Goal: Task Accomplishment & Management: Use online tool/utility

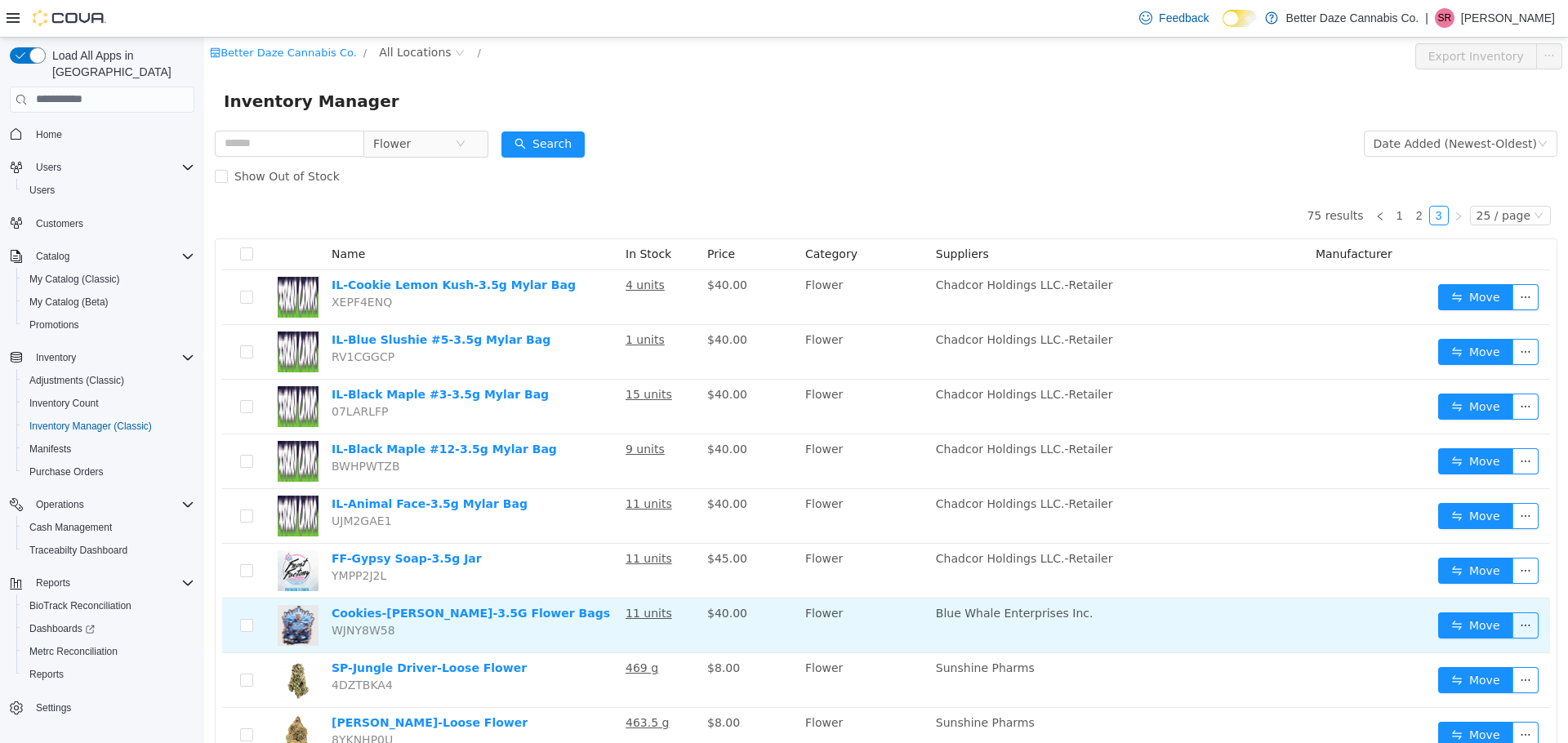
scroll to position [81, 0]
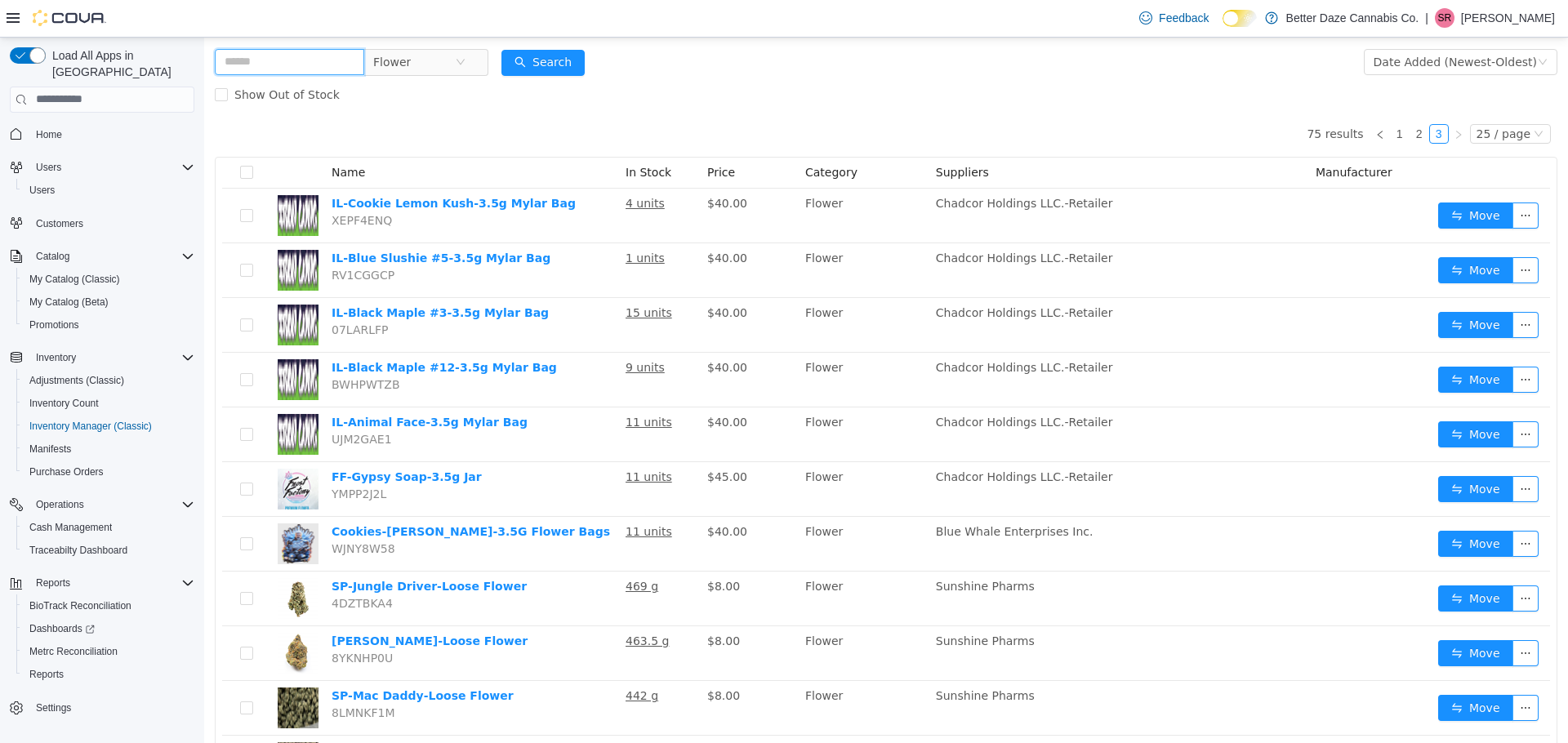
click at [311, 52] on input "text" at bounding box center [289, 61] width 150 height 27
type input "******"
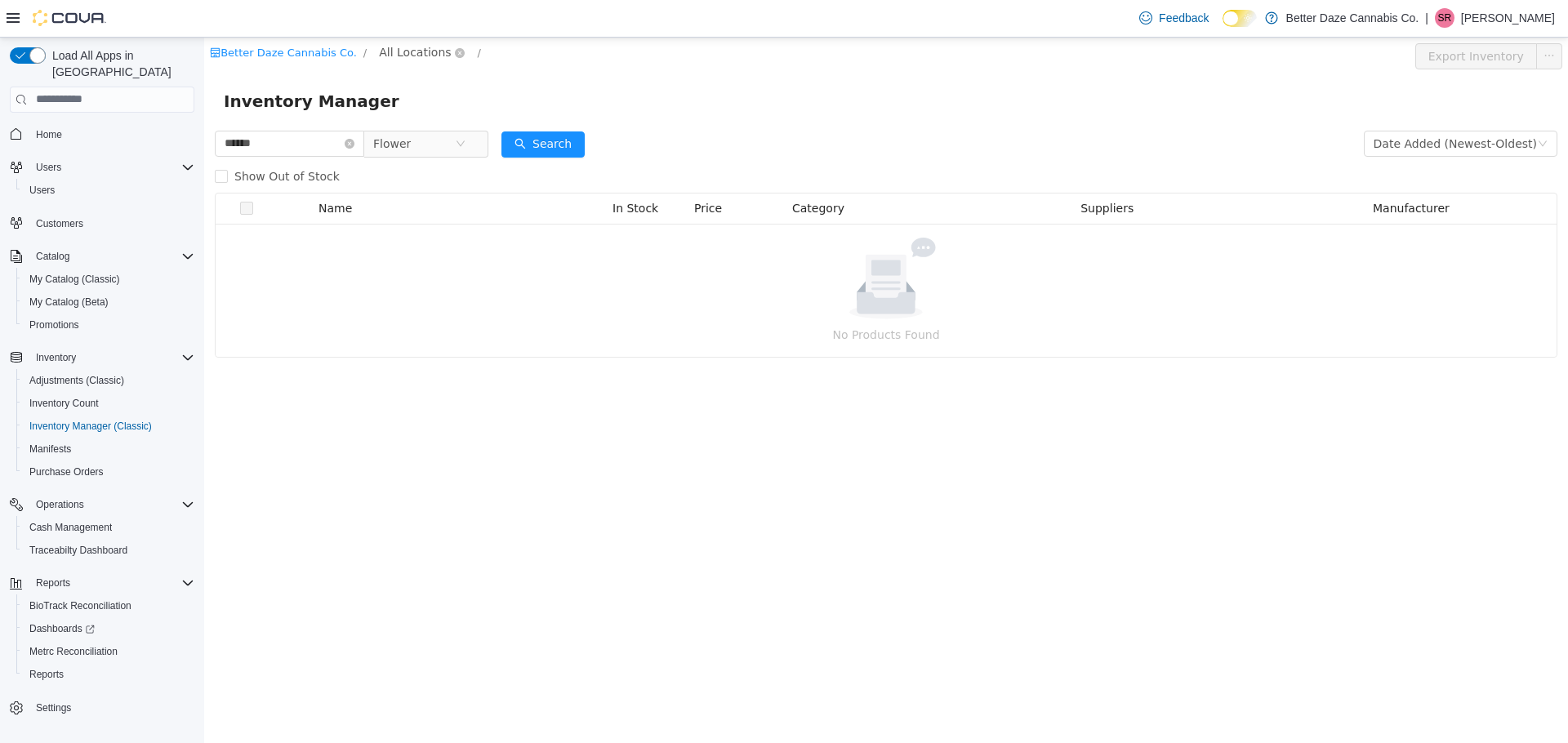
click at [404, 56] on span "All Locations" at bounding box center [414, 51] width 72 height 18
click at [409, 146] on span "[PERSON_NAME]" at bounding box center [447, 139] width 95 height 13
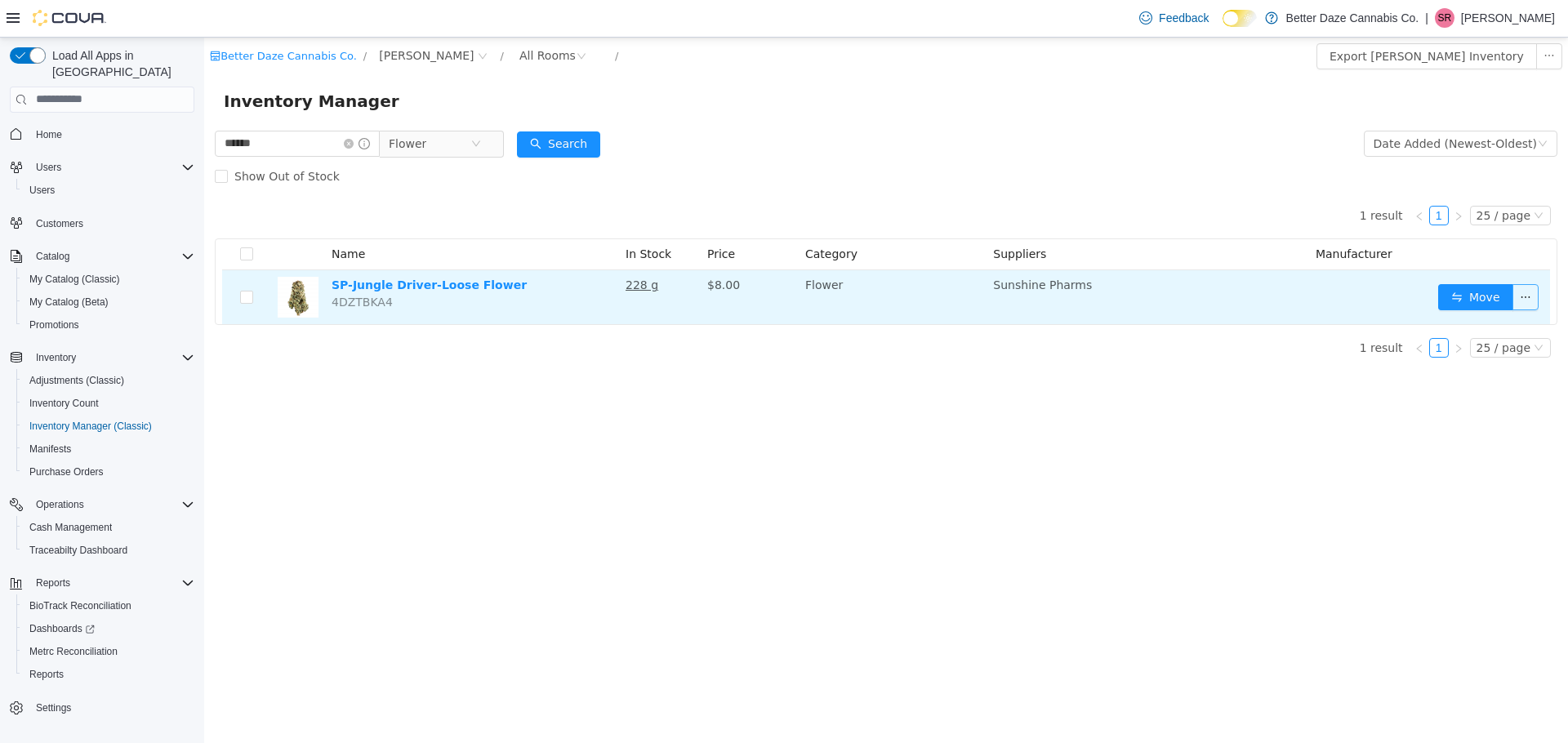
click at [1535, 298] on button "button" at bounding box center [1526, 296] width 27 height 27
click at [430, 287] on link "SP-Jungle Driver-Loose Flower" at bounding box center [429, 284] width 196 height 13
click at [1523, 299] on button "button" at bounding box center [1526, 296] width 27 height 27
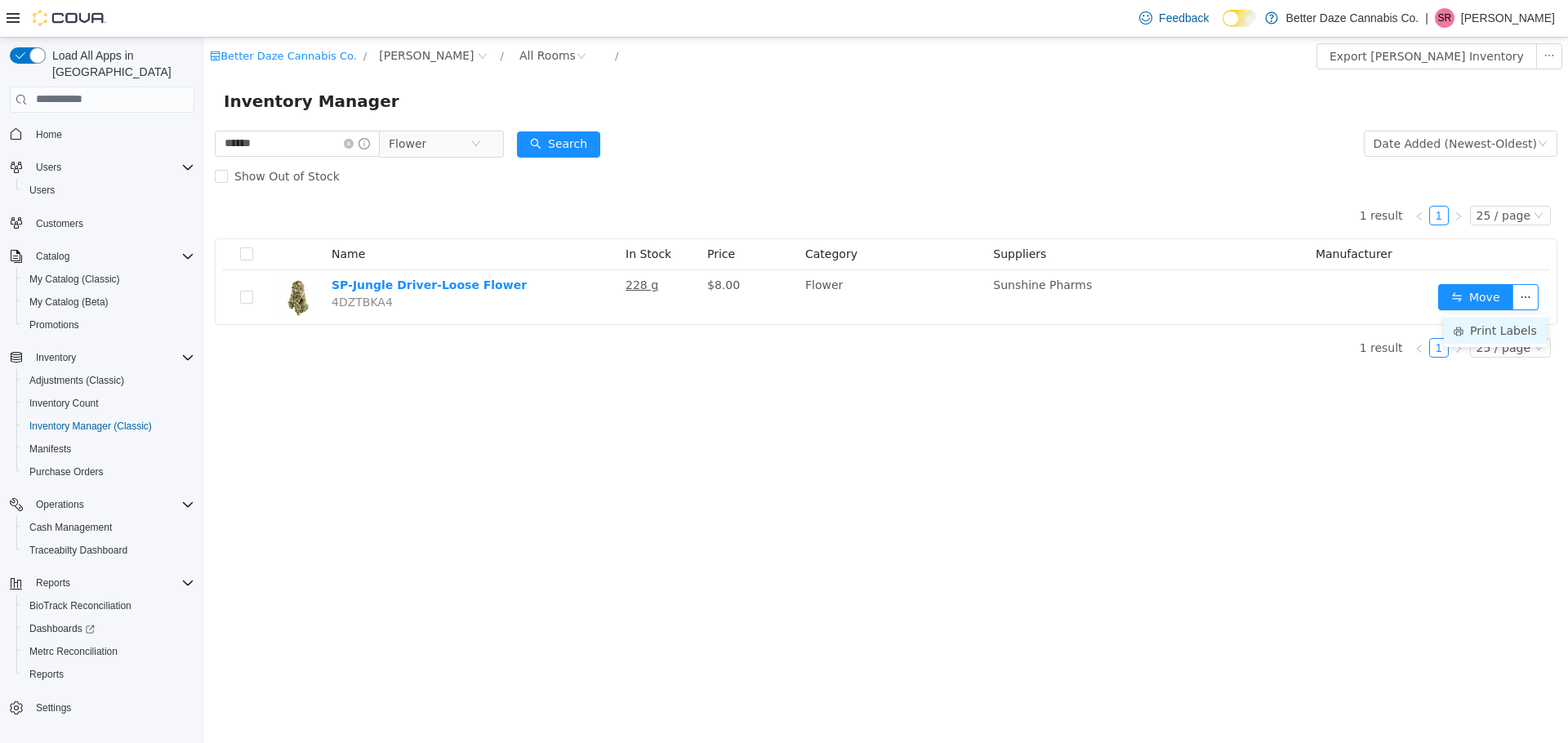
click at [1517, 322] on li "Print Labels" at bounding box center [1495, 330] width 103 height 27
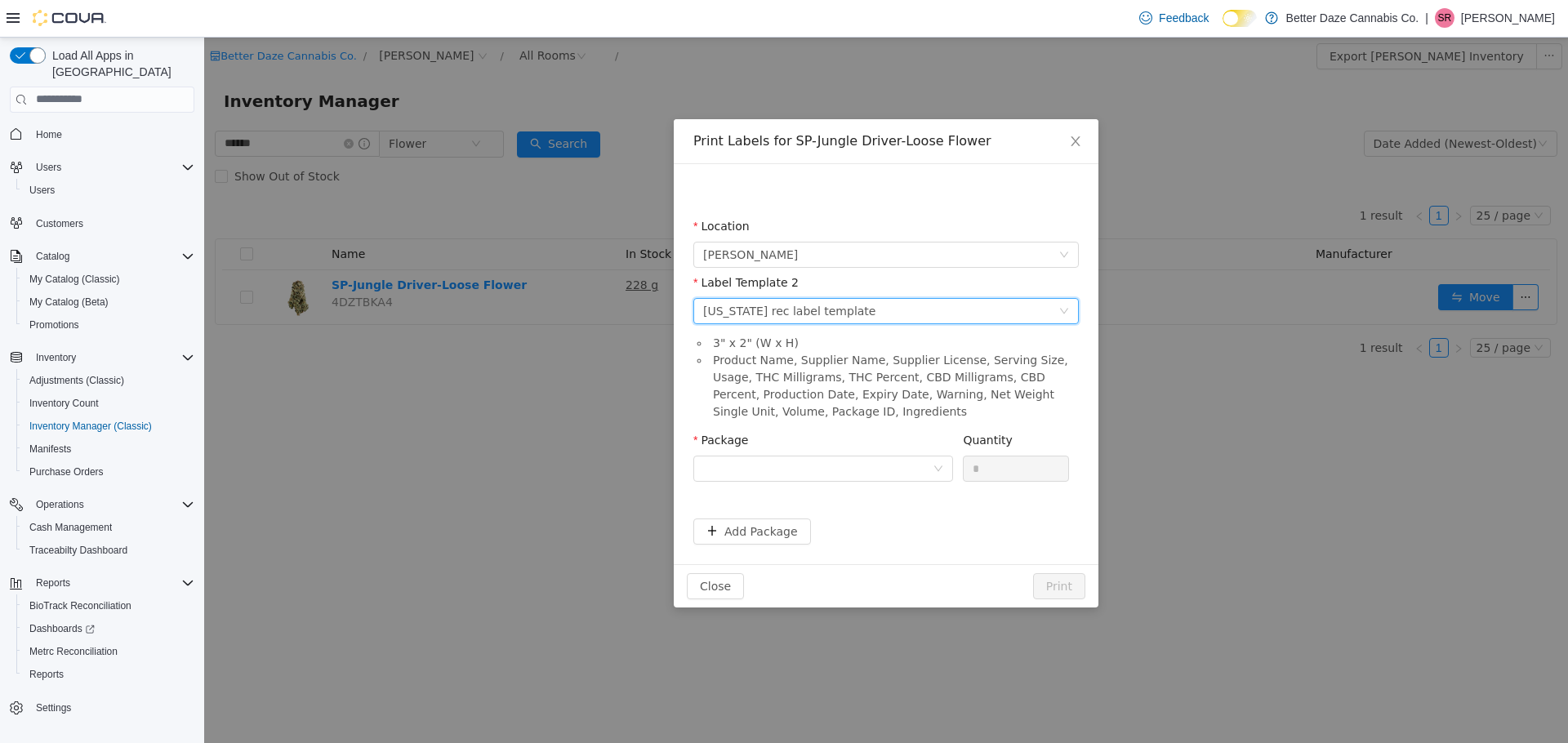
click at [864, 318] on div "Please select a label template [US_STATE] rec label template" at bounding box center [881, 310] width 356 height 25
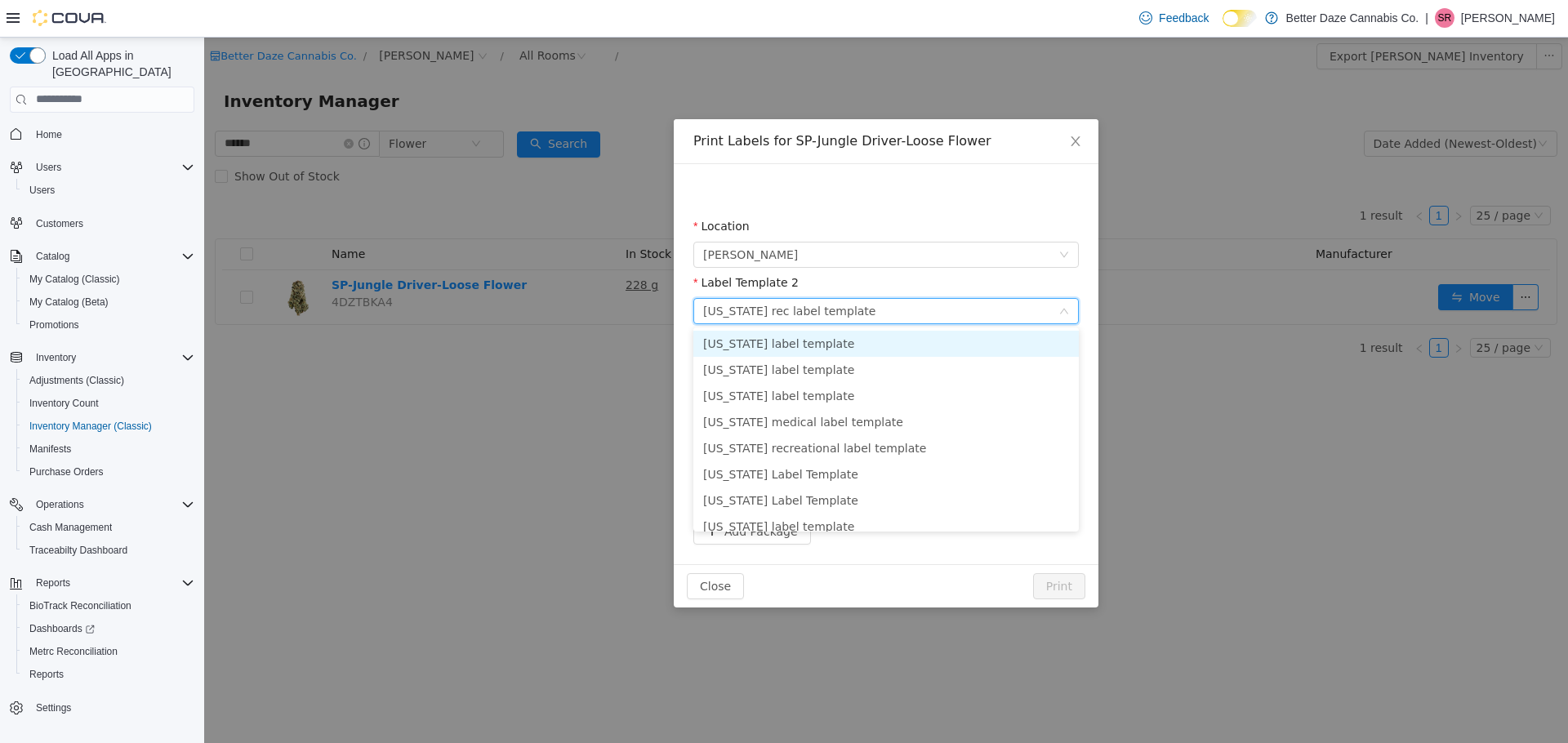
click at [864, 318] on div "Please select a label template [US_STATE] rec label template" at bounding box center [881, 310] width 356 height 25
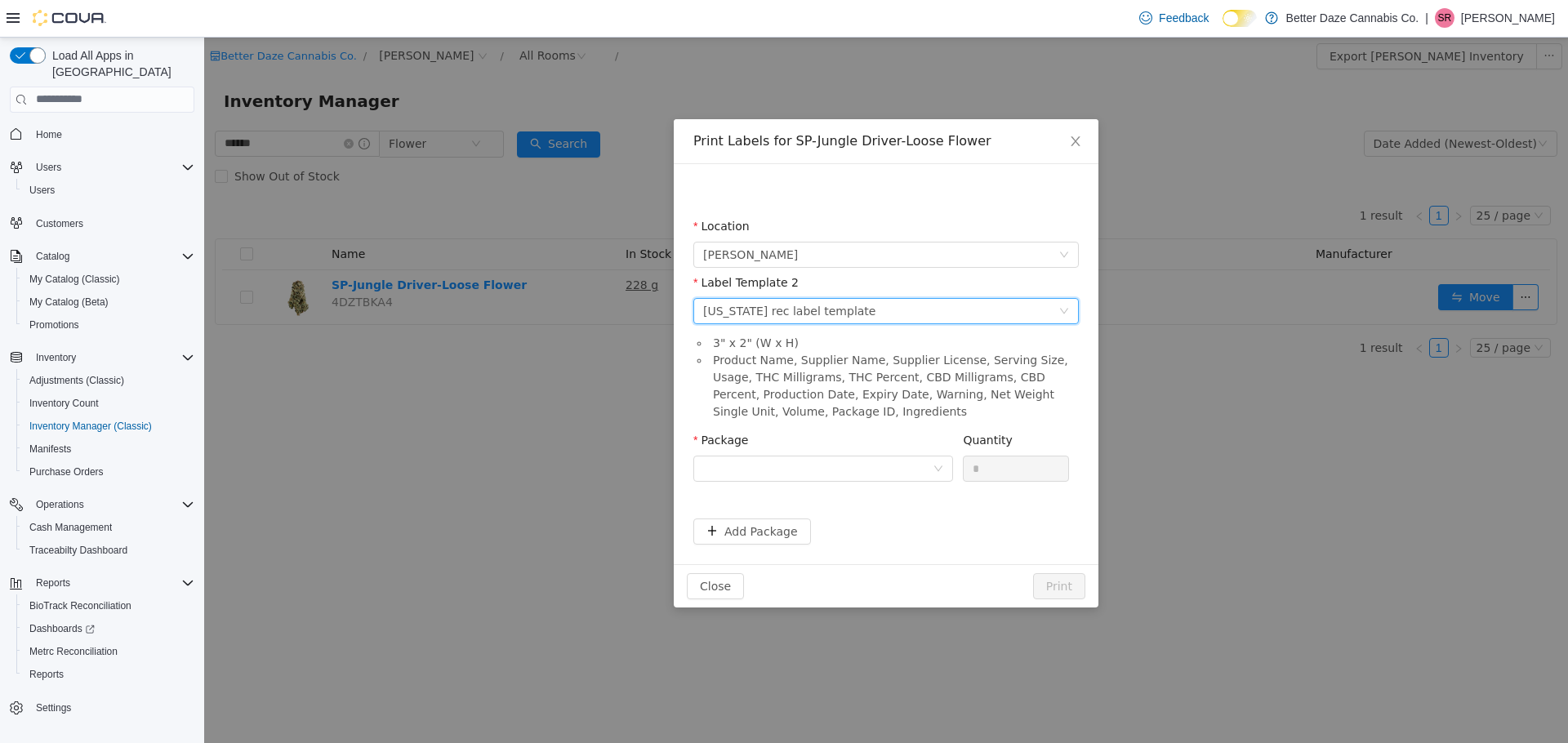
click at [800, 313] on div "[US_STATE] rec label template" at bounding box center [789, 310] width 173 height 25
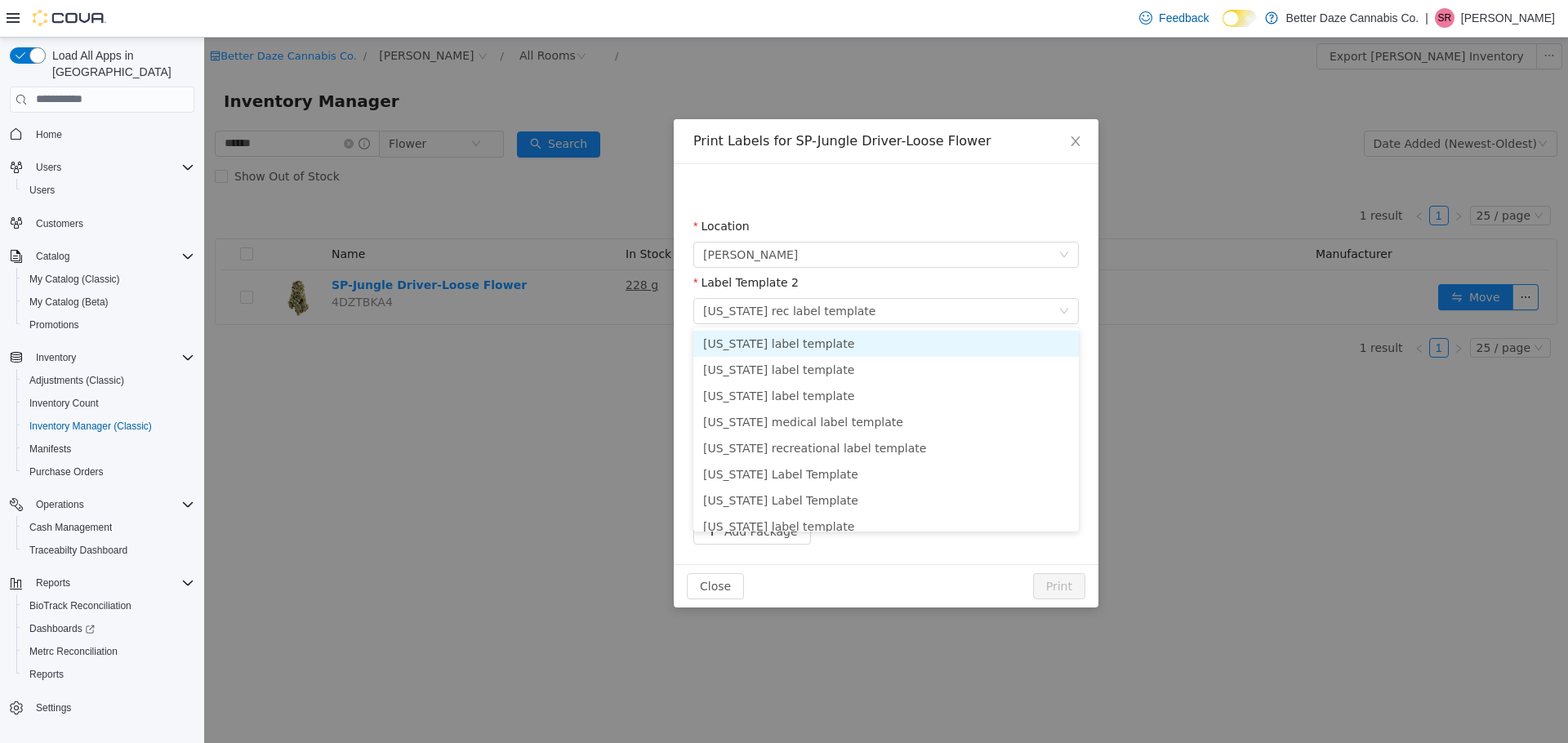
drag, startPoint x: 601, startPoint y: 367, endPoint x: 548, endPoint y: 307, distance: 80.1
click at [567, 313] on div "Print Labels for SP-Jungle Driver-Loose Flower Location [PERSON_NAME] Label Tem…" at bounding box center [887, 390] width 1364 height 706
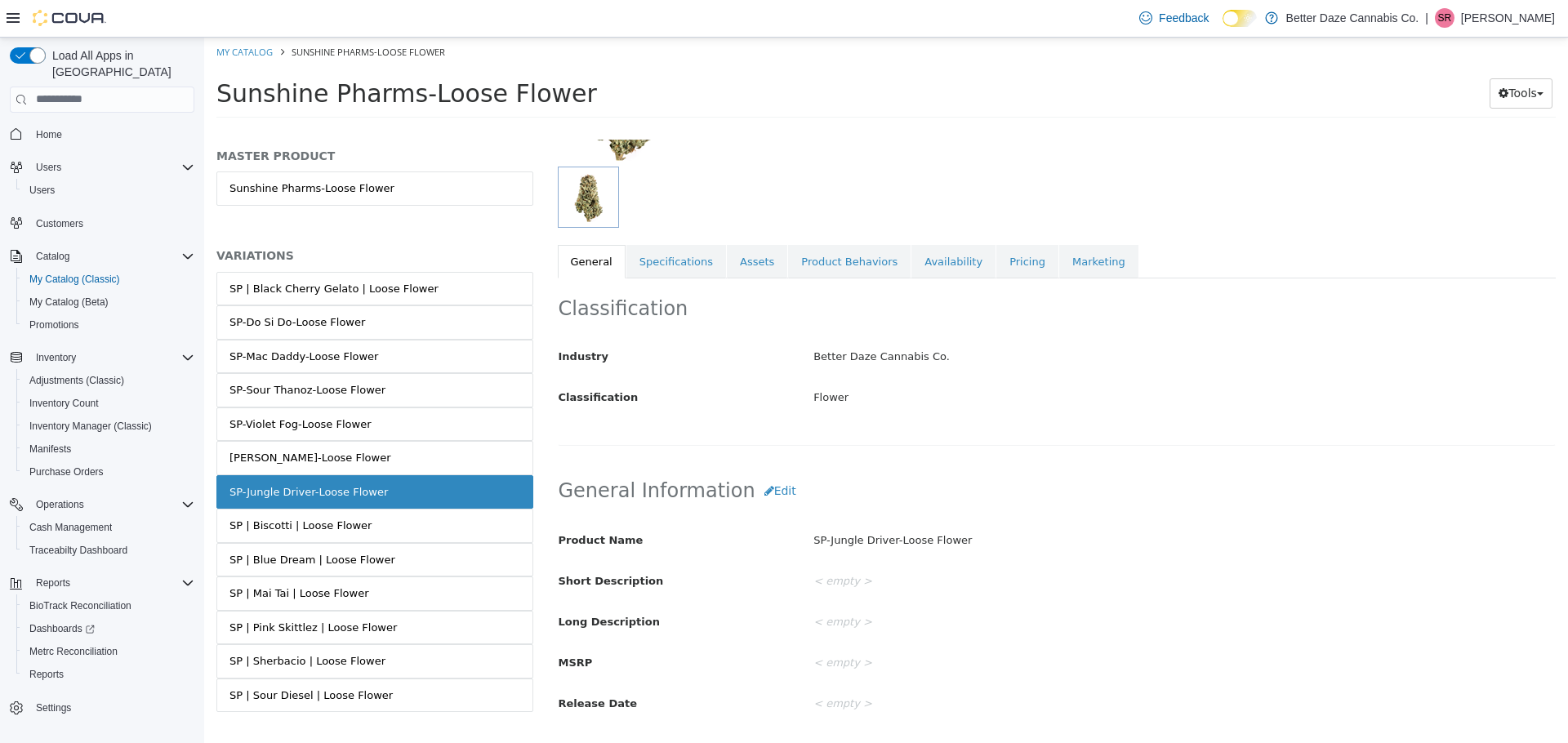
scroll to position [139, 0]
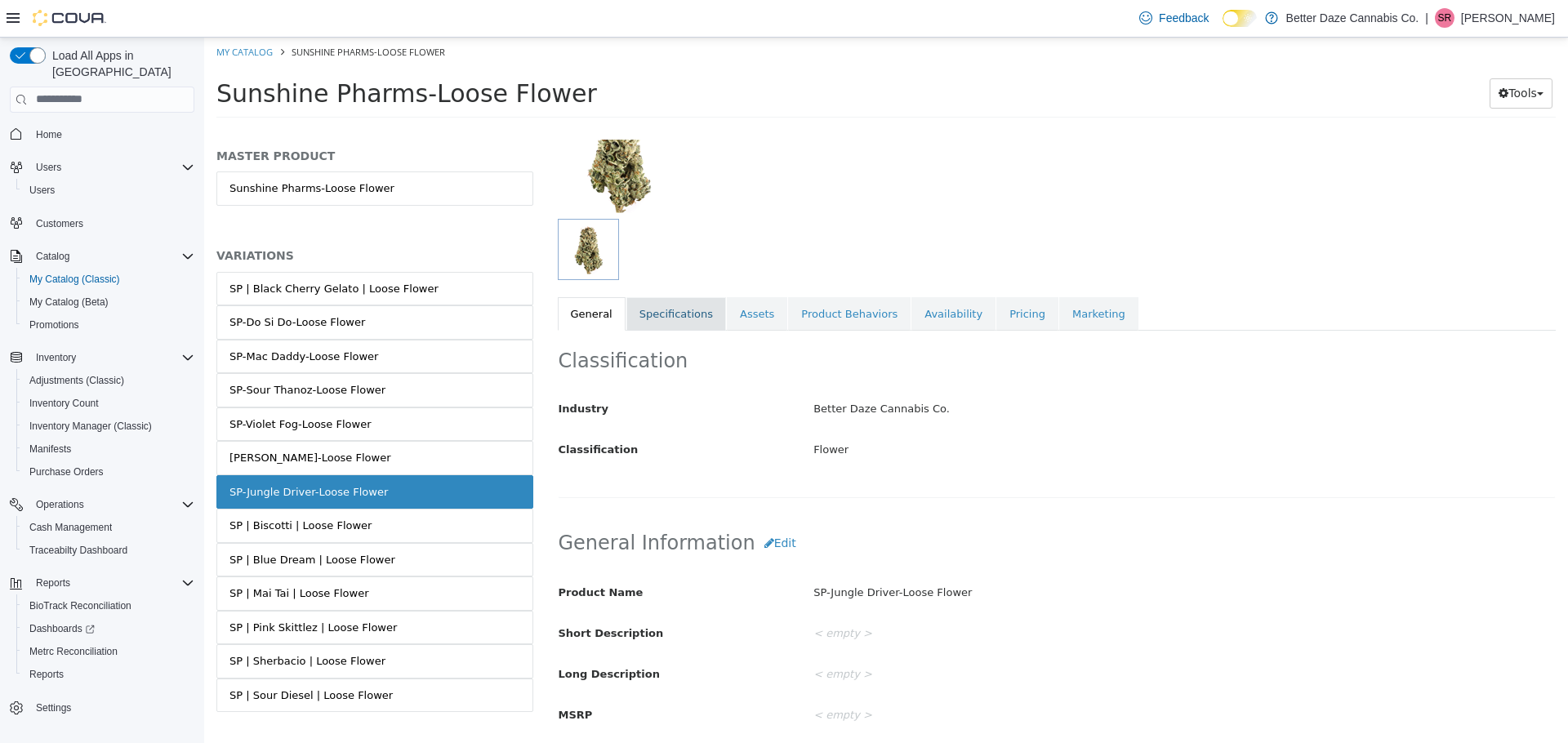
click at [668, 318] on link "Specifications" at bounding box center [676, 313] width 100 height 34
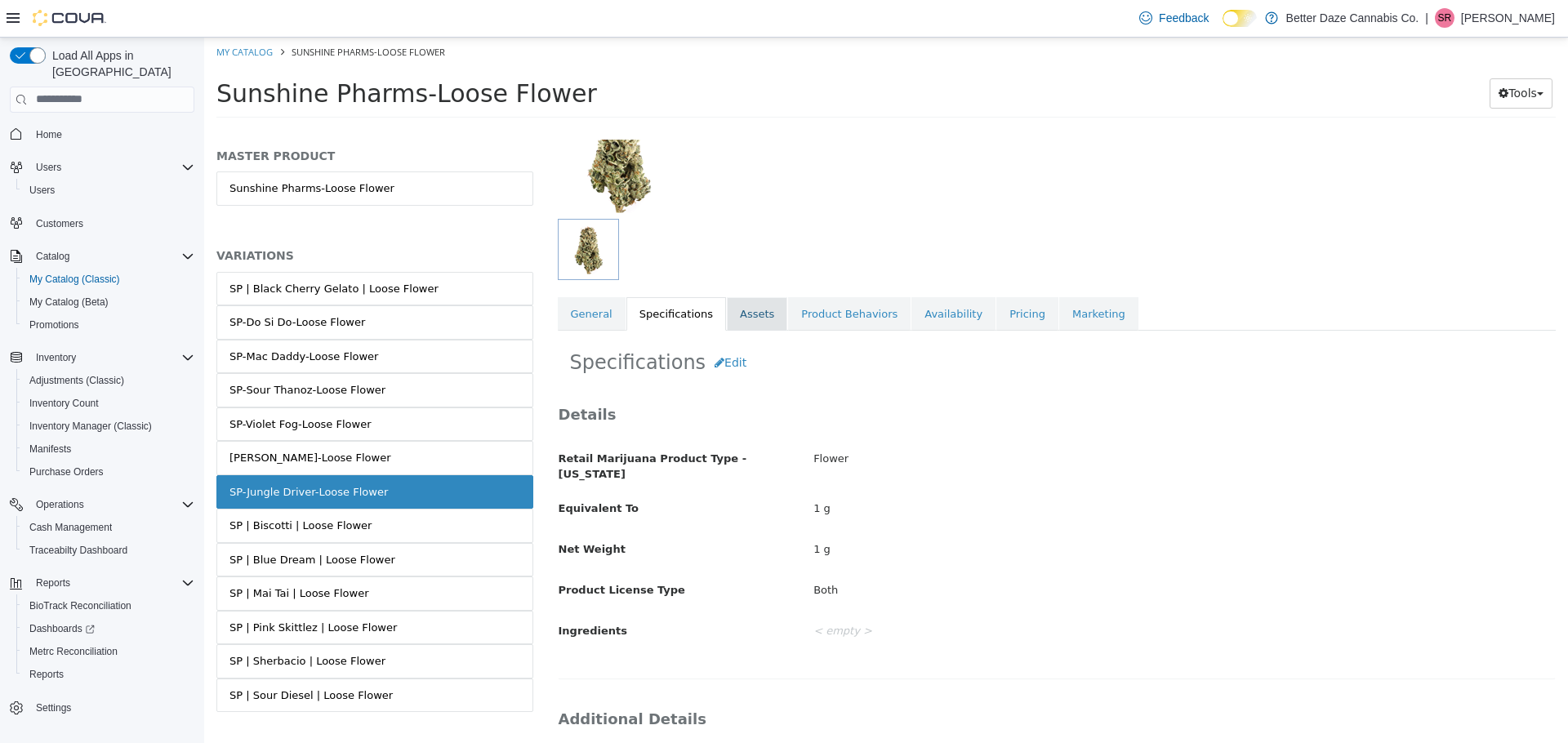
click at [765, 318] on link "Assets" at bounding box center [757, 313] width 60 height 34
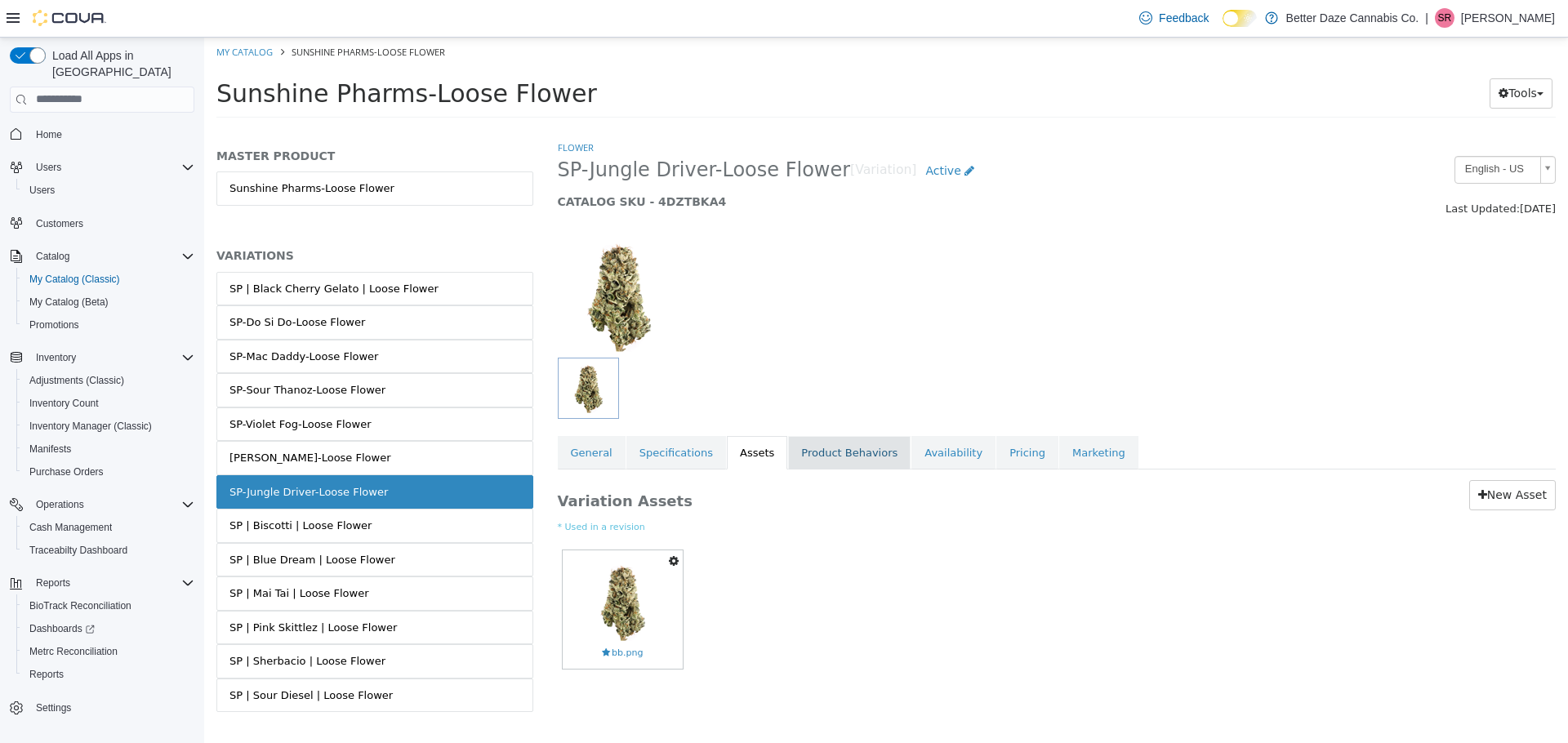
drag, startPoint x: 817, startPoint y: 472, endPoint x: 820, endPoint y: 453, distance: 19.2
click at [819, 463] on div "Flower SP-Jungle Driver-Loose Flower [Variation] Active CATALOG SKU - 4DZTBKA4 …" at bounding box center [1057, 429] width 999 height 581
click at [822, 453] on link "Product Behaviors" at bounding box center [849, 452] width 122 height 34
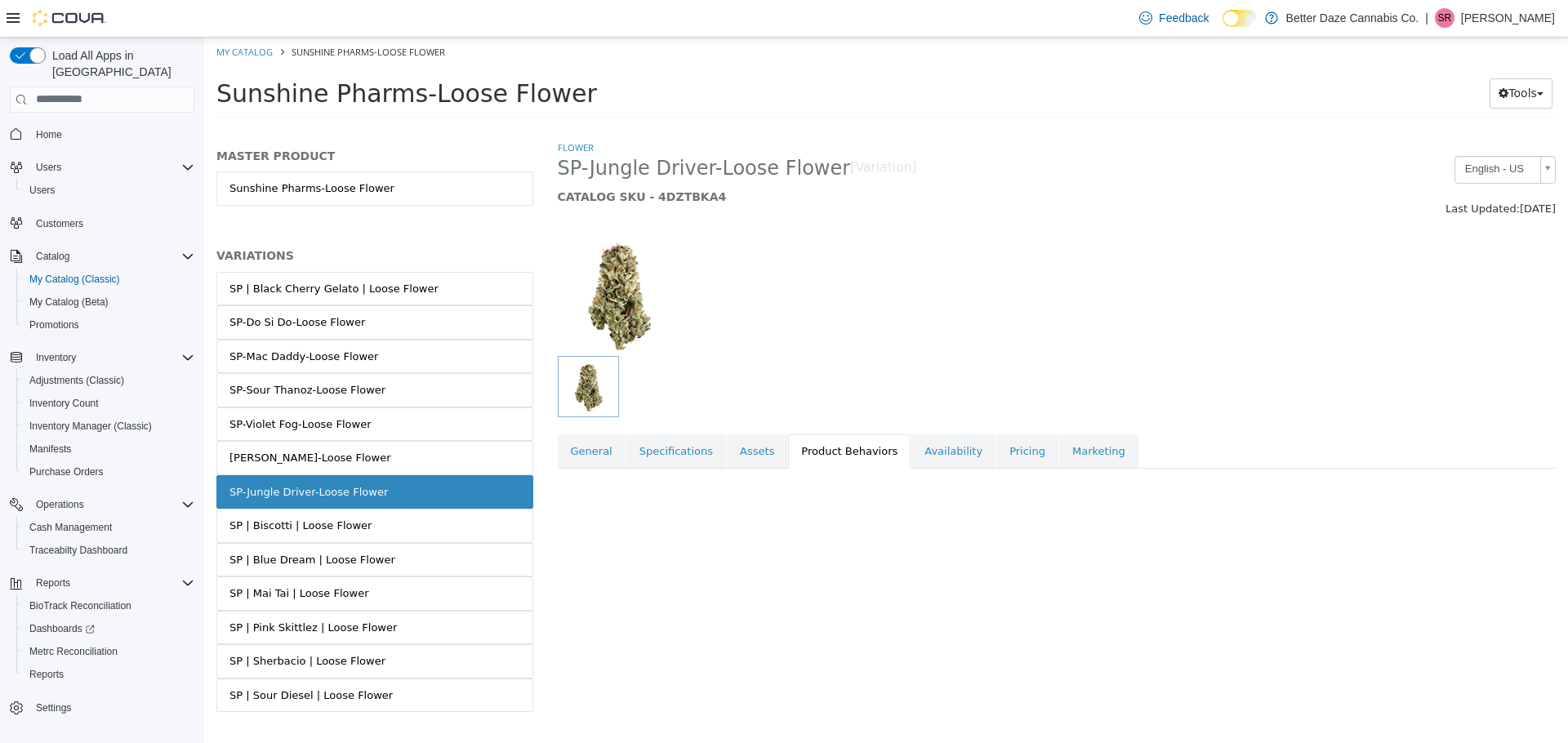
click at [822, 453] on link "Product Behaviors" at bounding box center [849, 450] width 122 height 34
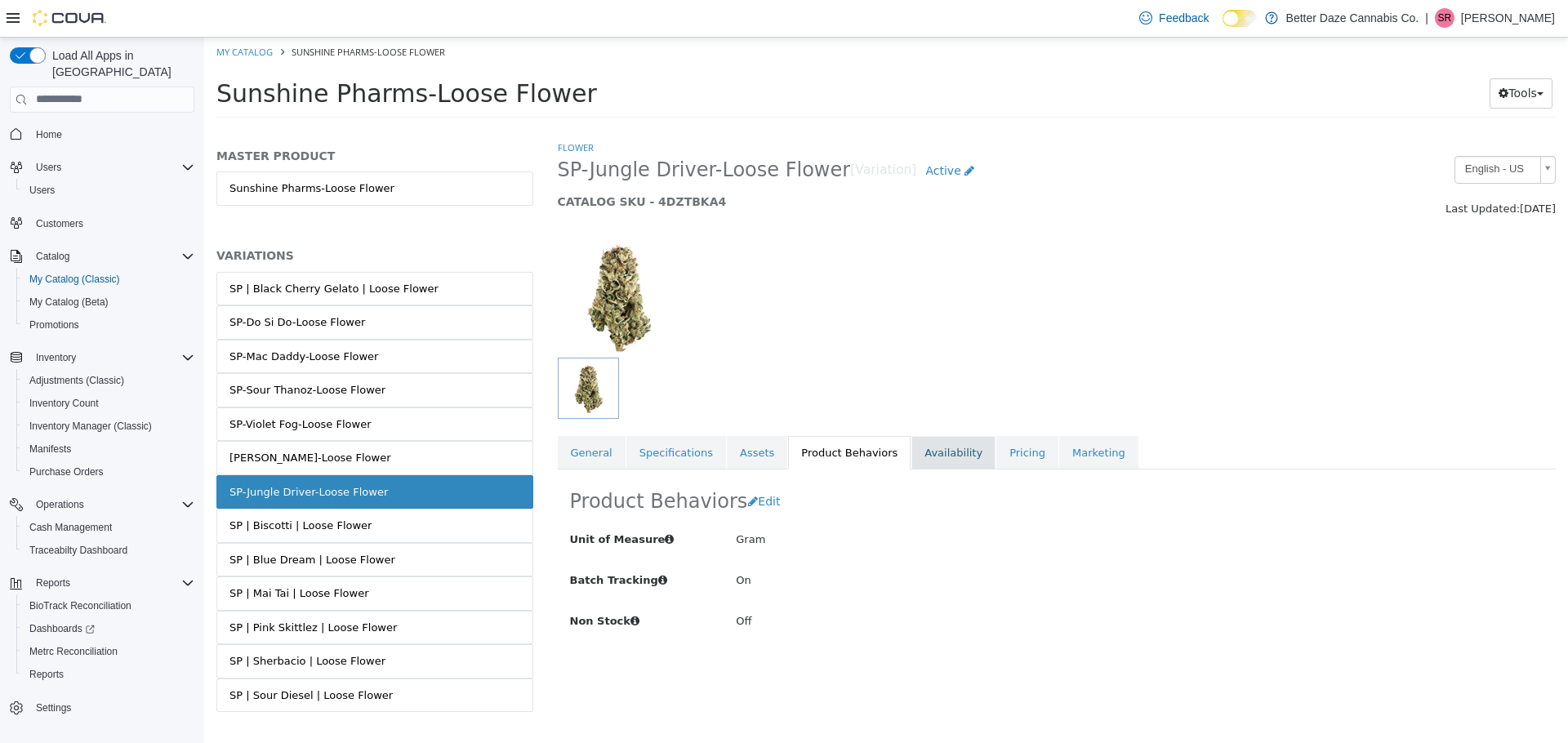
click at [952, 455] on link "Availability" at bounding box center [953, 452] width 84 height 34
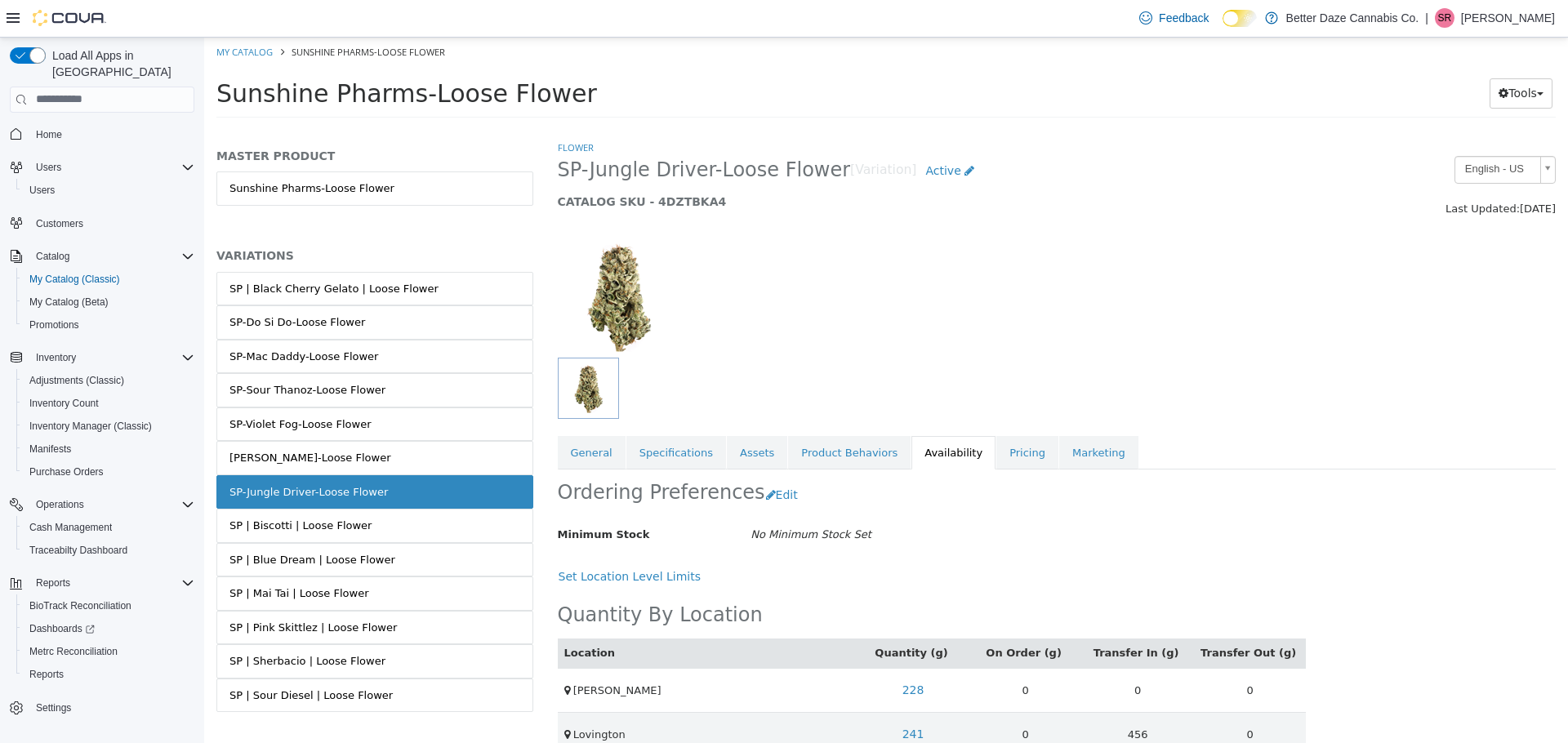
click at [996, 462] on link "Pricing" at bounding box center [1027, 452] width 62 height 34
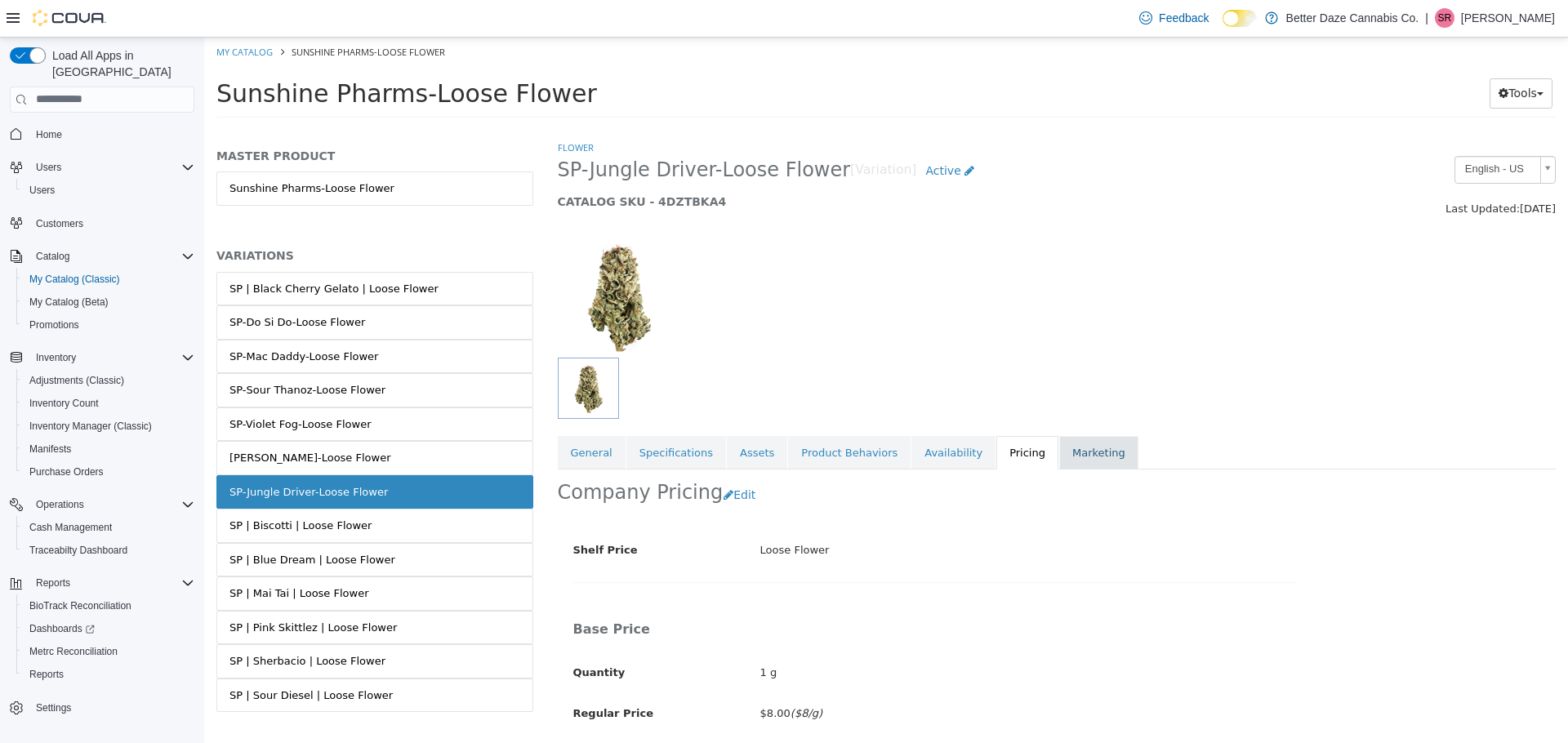
click at [1069, 455] on link "Marketing" at bounding box center [1099, 452] width 80 height 34
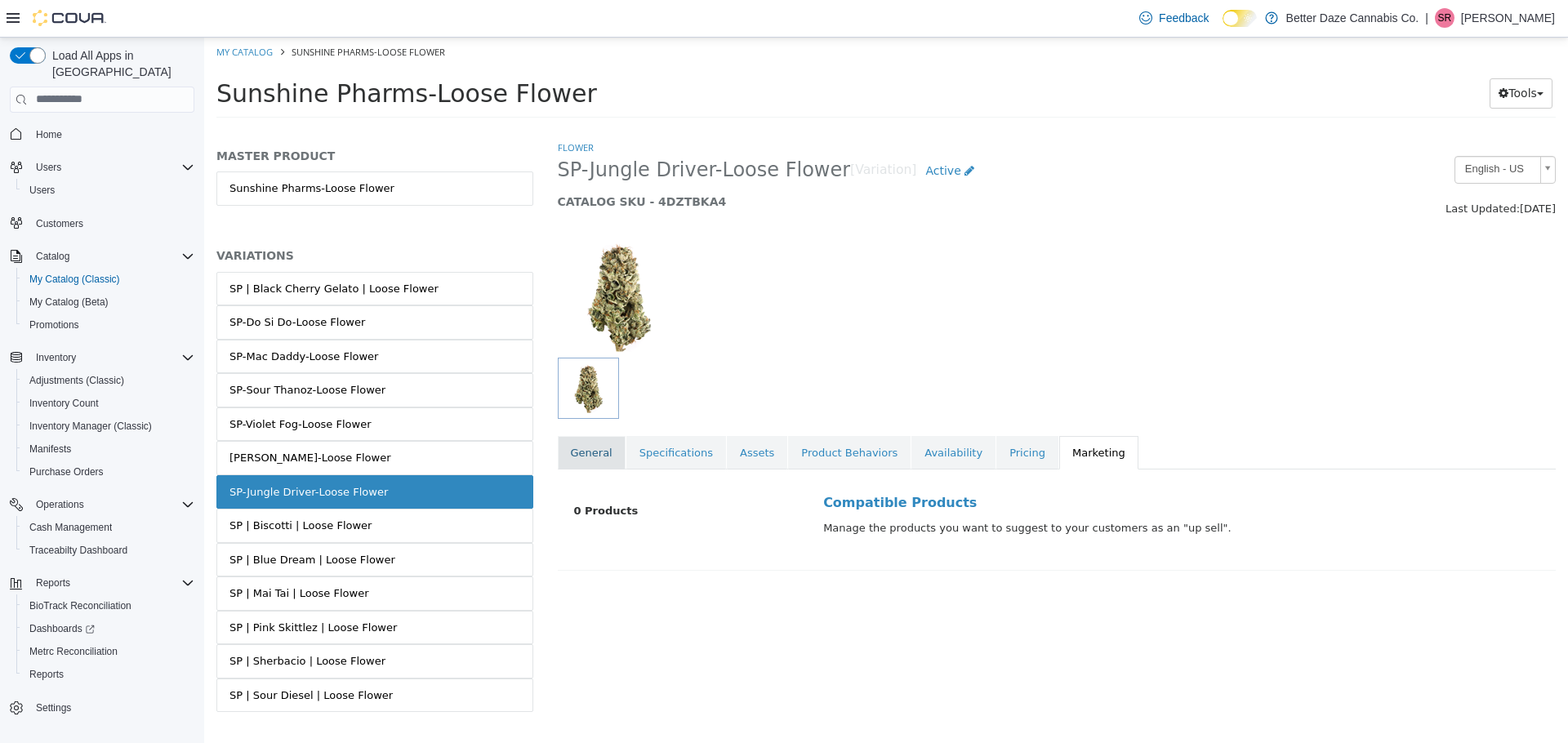
click at [603, 456] on link "General" at bounding box center [591, 452] width 68 height 34
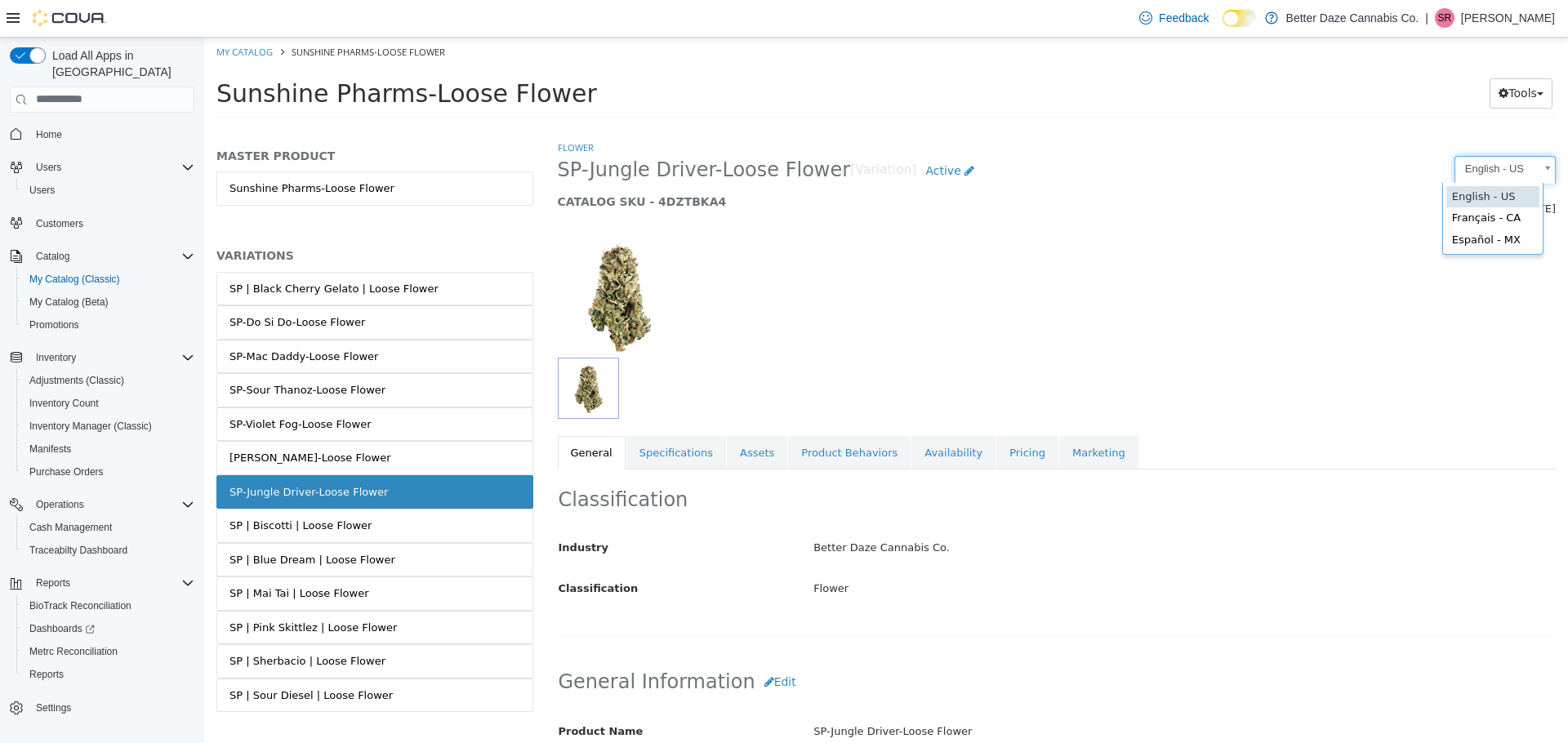
click at [1535, 127] on body "Saving Bulk Changes... × My Catalog Sunshine Pharms-Loose Flower Sunshine Pharm…" at bounding box center [887, 82] width 1364 height 90
click at [1134, 127] on body "Saving Bulk Changes... × My Catalog Sunshine Pharms-Loose Flower Sunshine Pharm…" at bounding box center [887, 82] width 1364 height 90
